Goal: Task Accomplishment & Management: Manage account settings

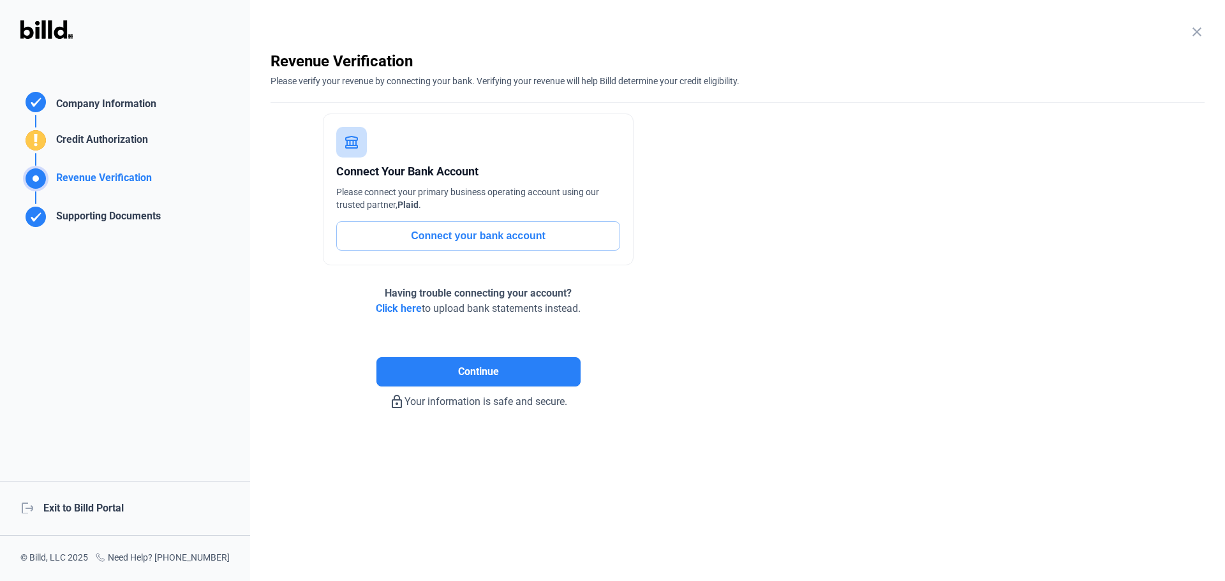
click at [77, 518] on div "logout Exit to Billd Portal" at bounding box center [125, 508] width 250 height 55
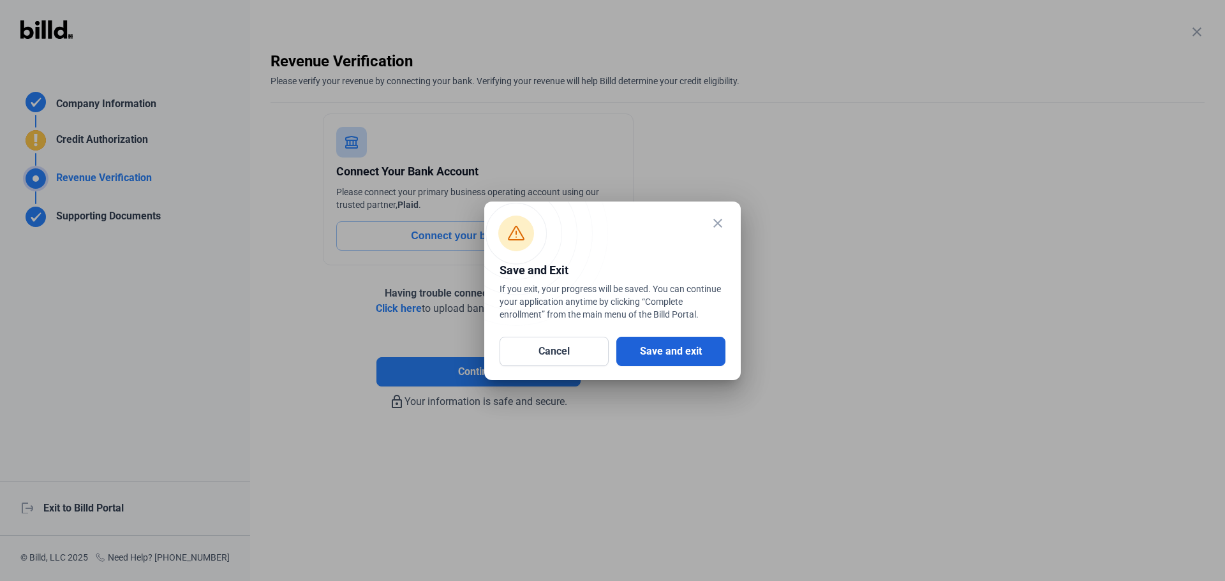
click at [685, 357] on button "Save and exit" at bounding box center [671, 351] width 109 height 29
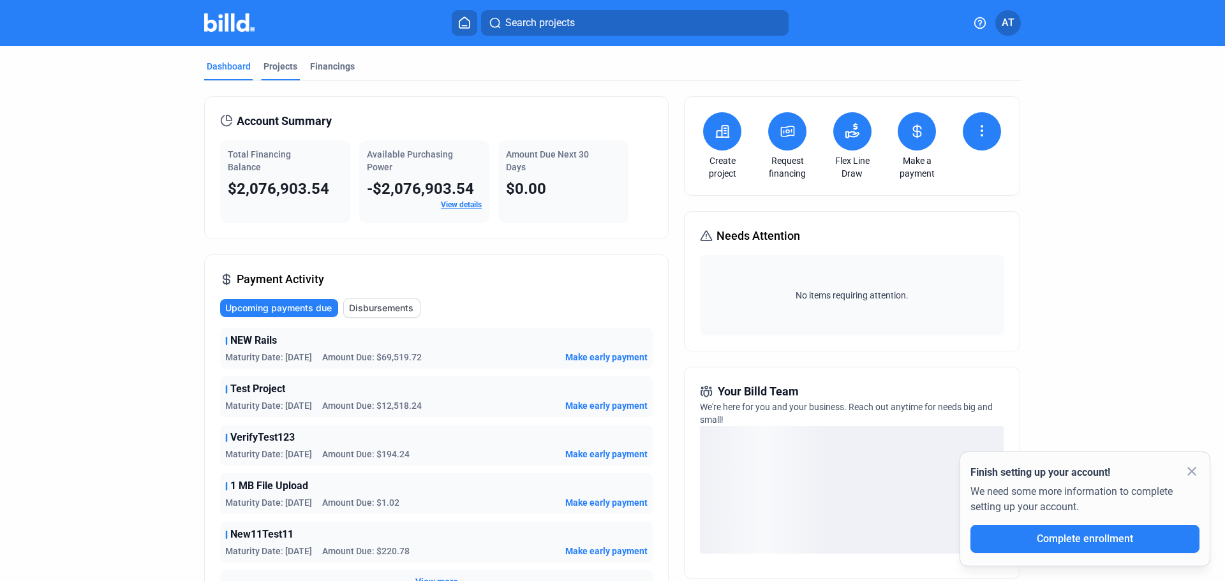
click at [289, 66] on div "Projects" at bounding box center [281, 66] width 34 height 13
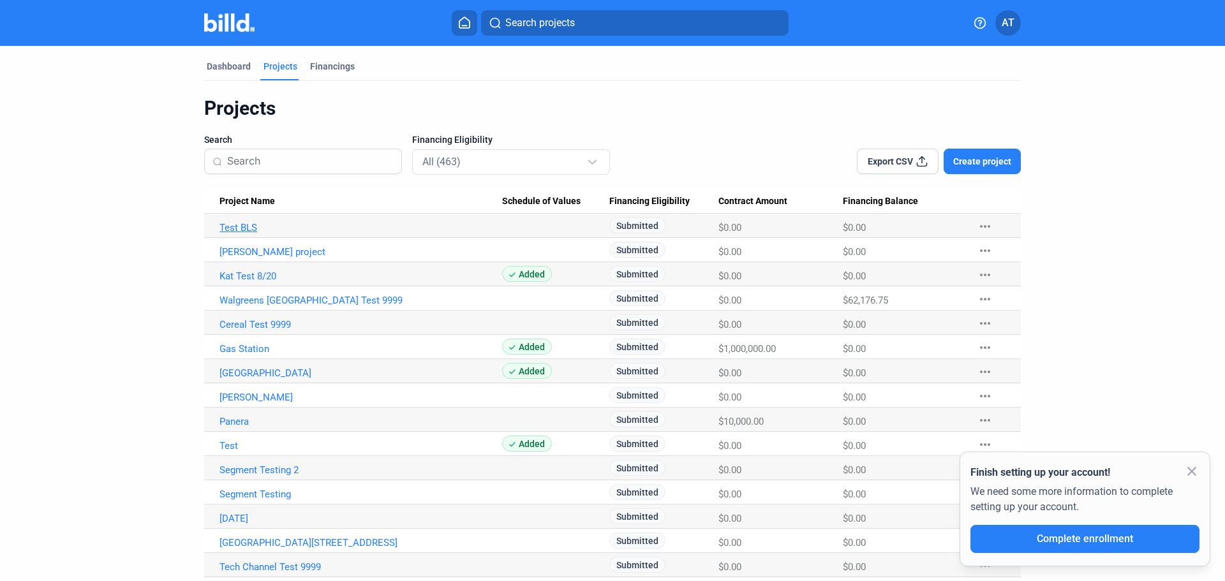
click at [237, 230] on link "Test BLS" at bounding box center [361, 227] width 283 height 11
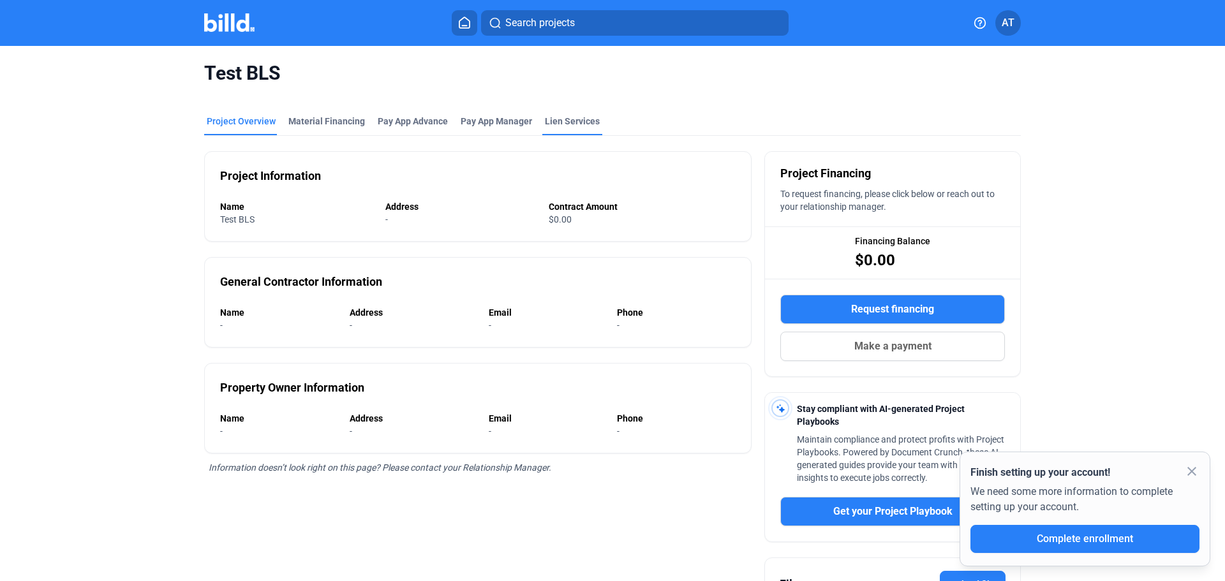
click at [557, 119] on div "Lien Services" at bounding box center [572, 121] width 55 height 13
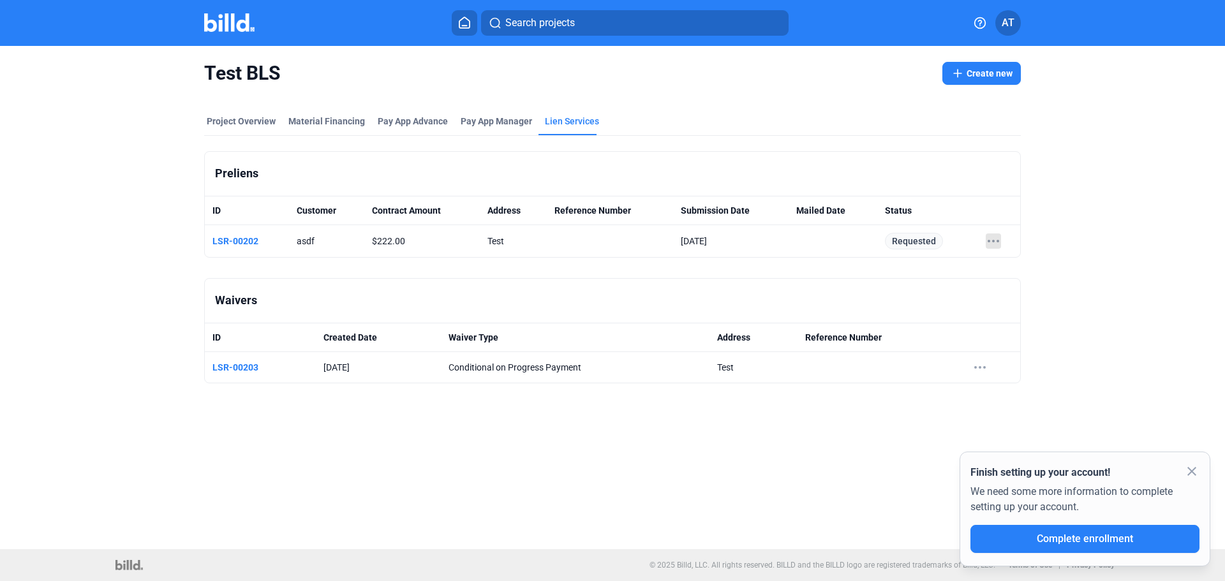
click at [998, 237] on icon at bounding box center [993, 241] width 15 height 15
click at [1071, 228] on div at bounding box center [612, 290] width 1225 height 581
click at [987, 75] on button "Create new" at bounding box center [982, 73] width 79 height 23
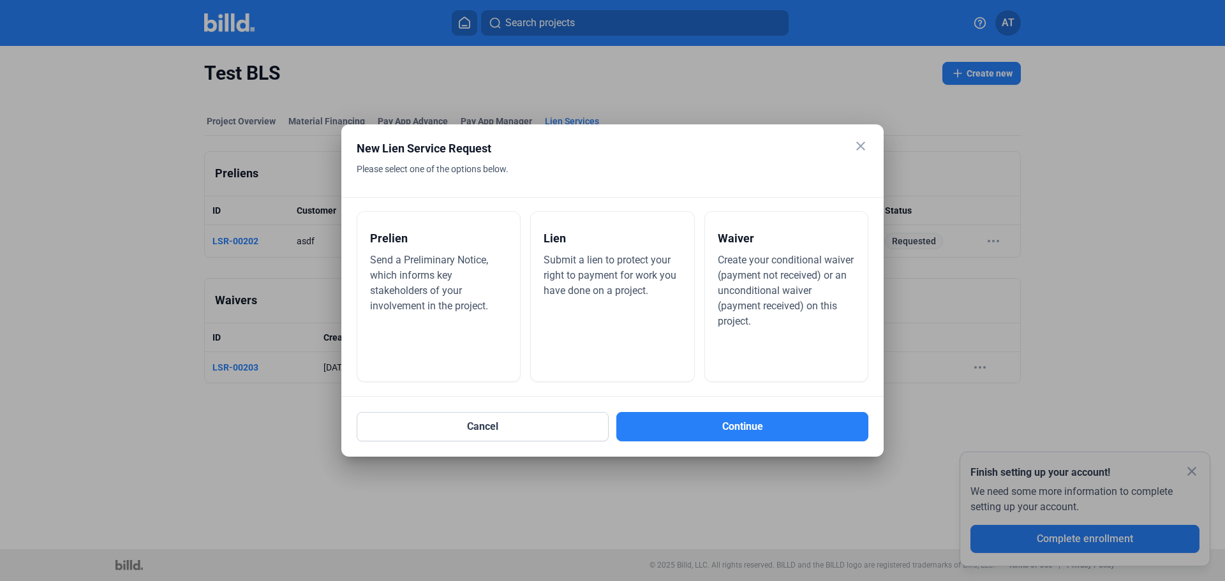
click at [860, 142] on mat-icon "close" at bounding box center [860, 146] width 15 height 15
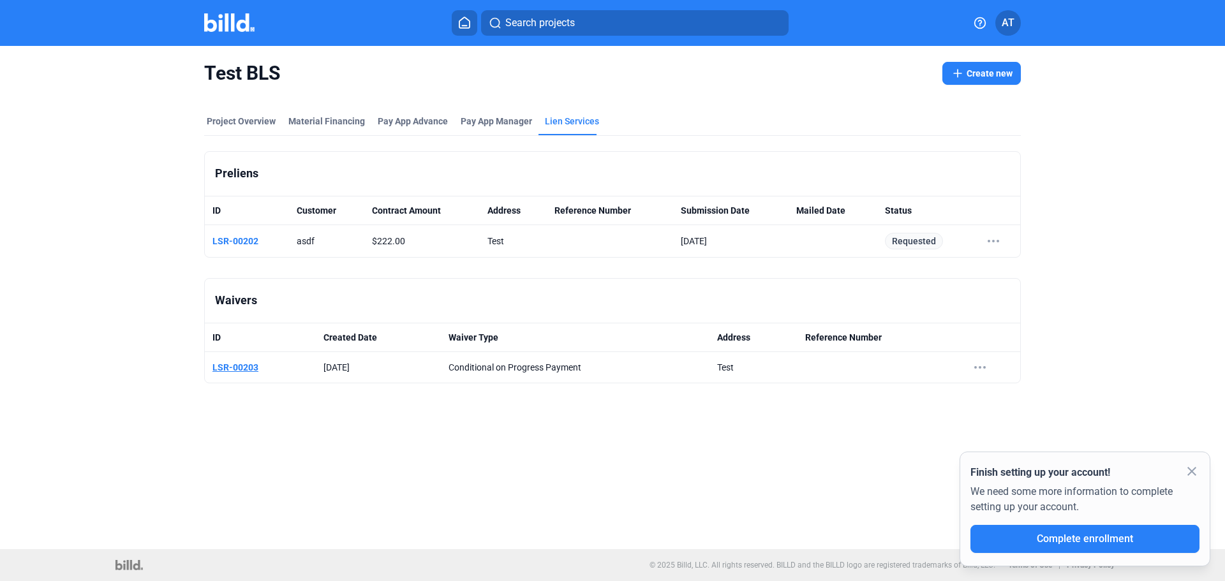
click at [228, 364] on link "LSR-00203" at bounding box center [236, 368] width 46 height 10
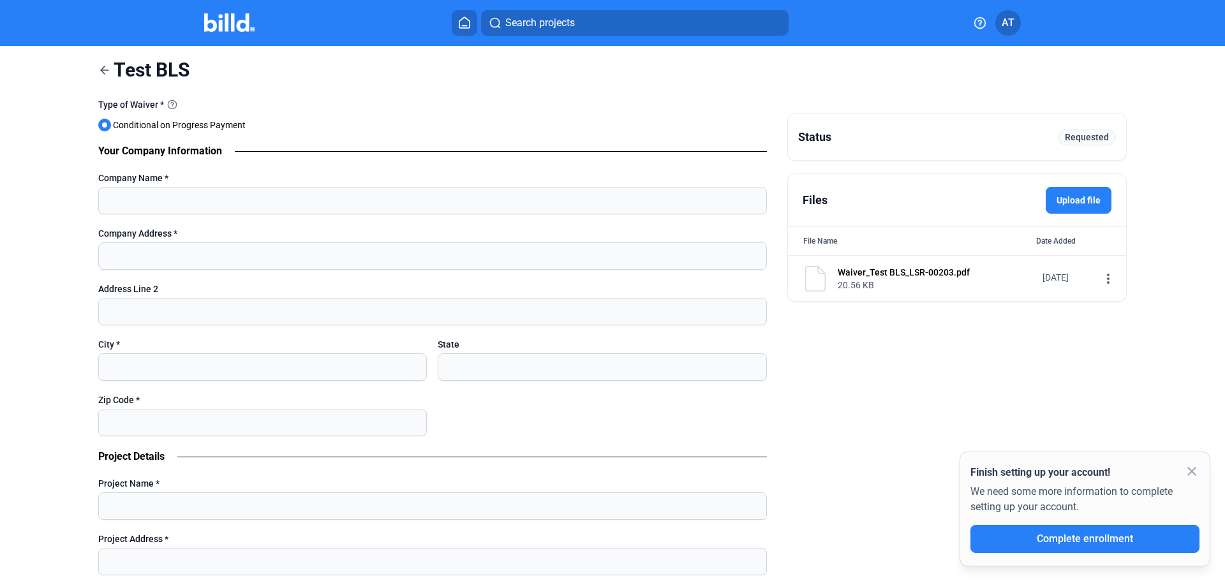
click at [108, 69] on icon at bounding box center [104, 70] width 13 height 13
